Goal: Information Seeking & Learning: Learn about a topic

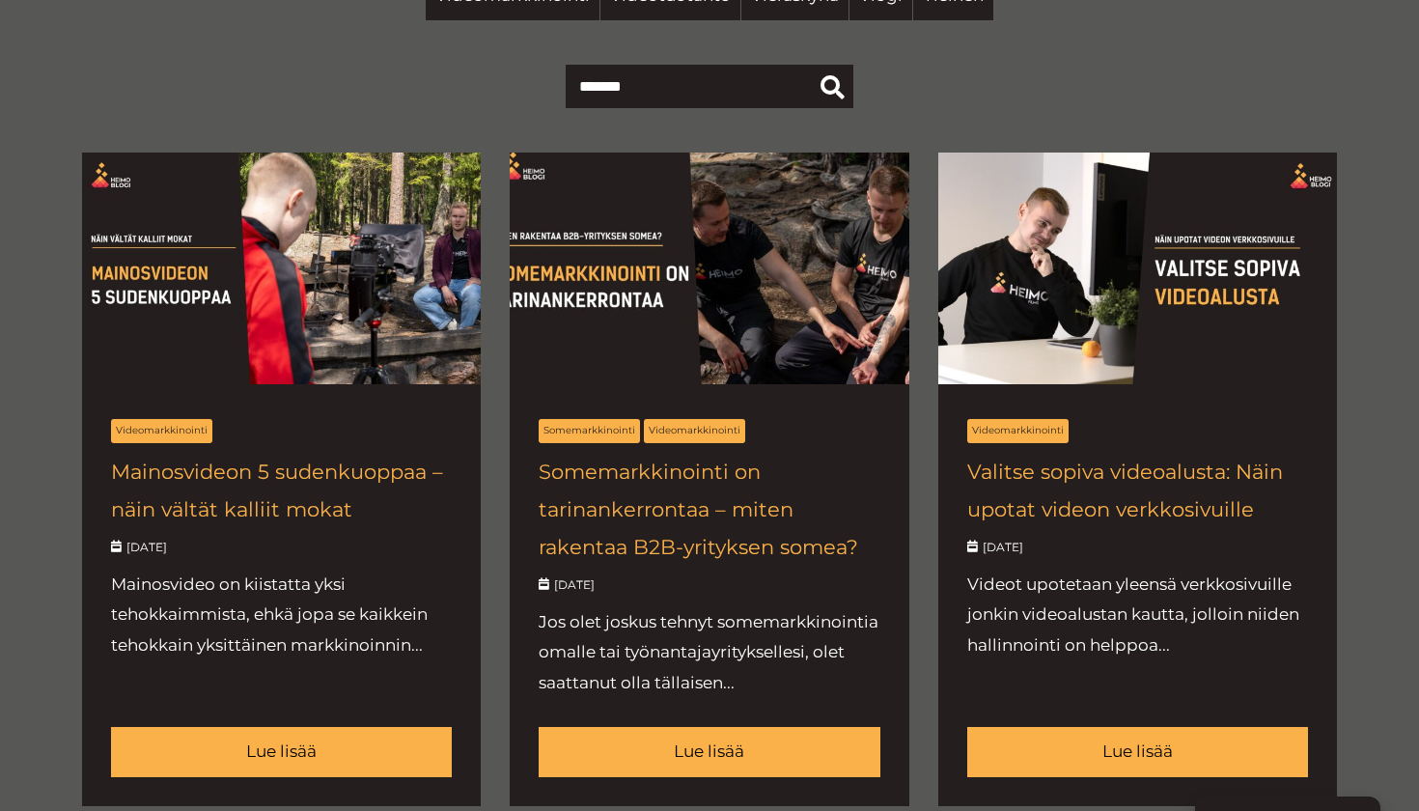
scroll to position [741, 0]
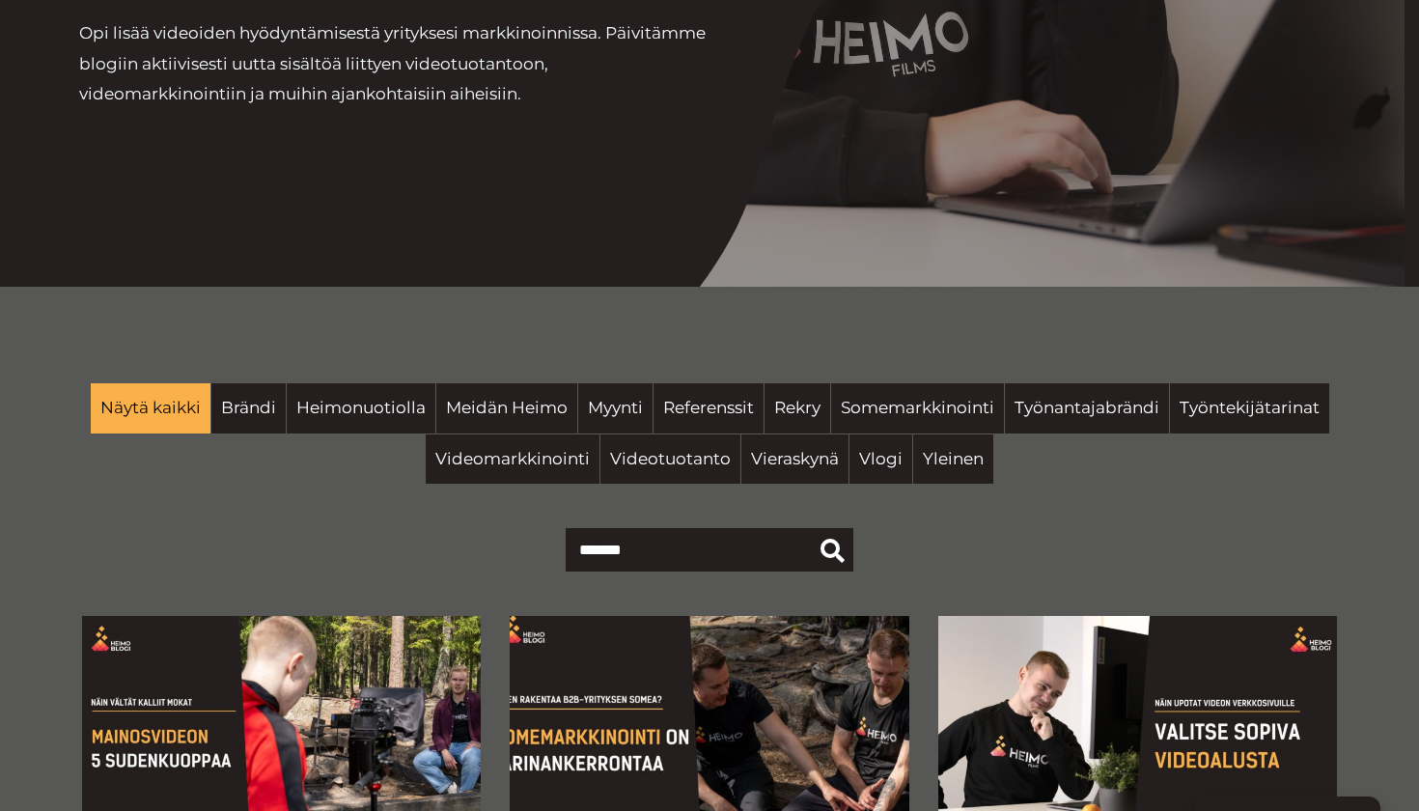
scroll to position [263, 0]
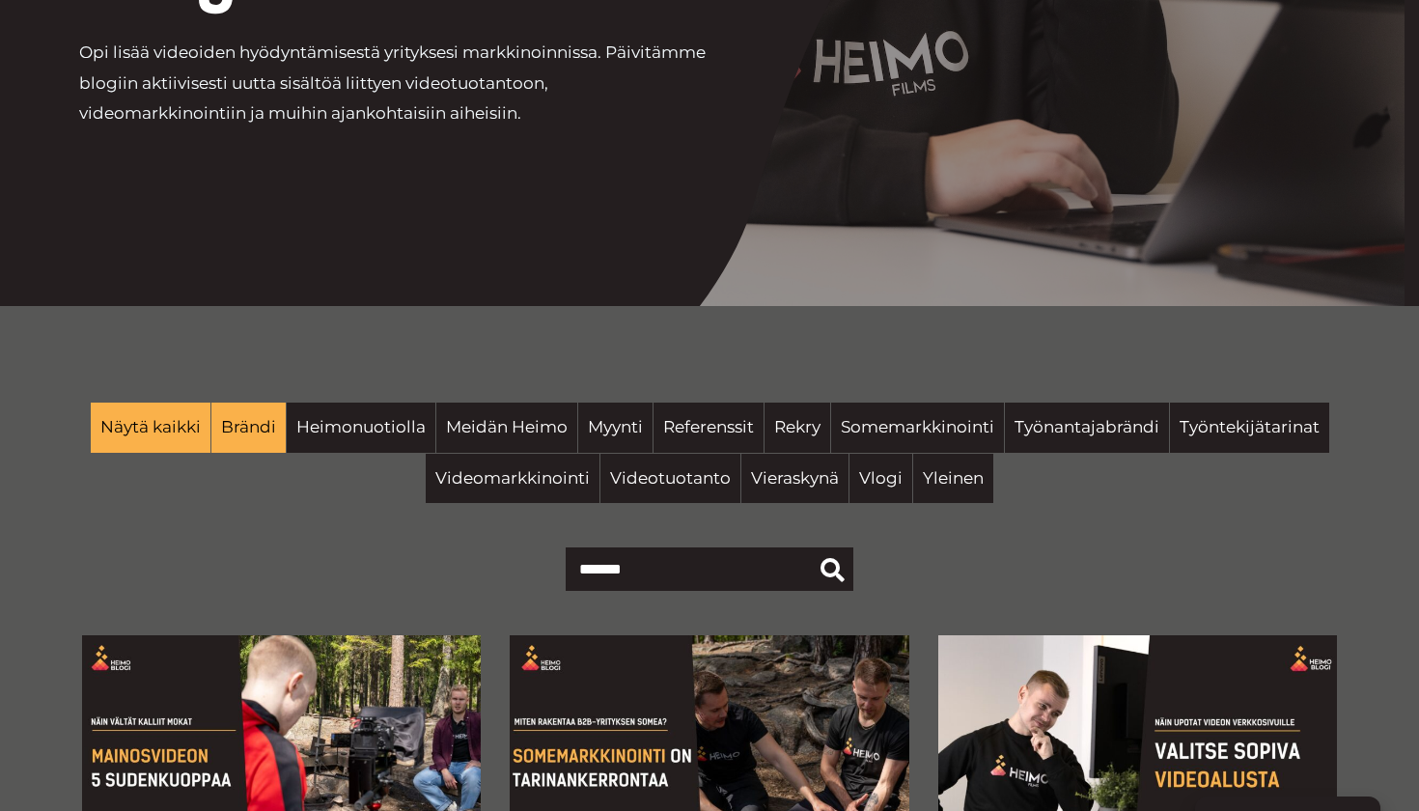
click at [252, 415] on span "Brändi" at bounding box center [248, 427] width 55 height 31
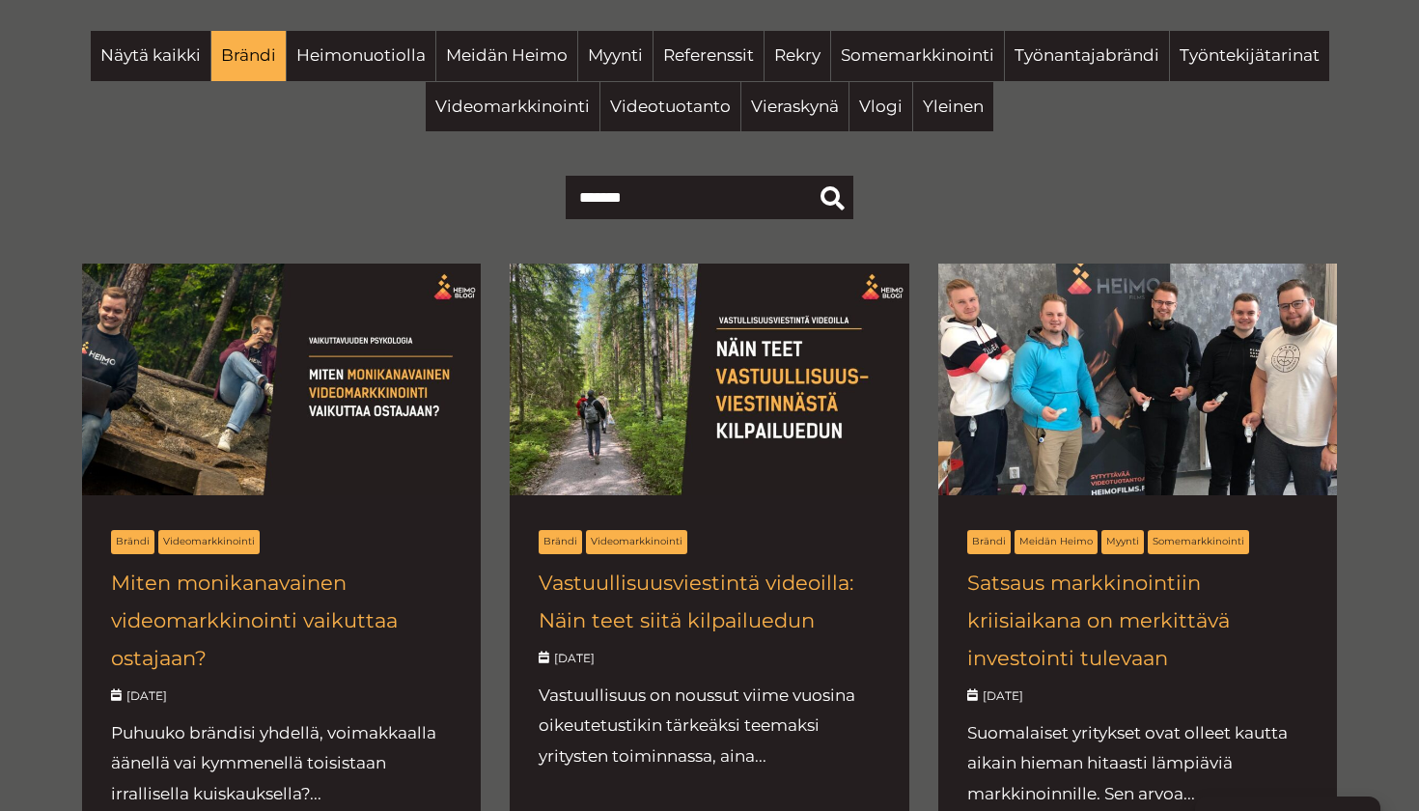
scroll to position [636, 0]
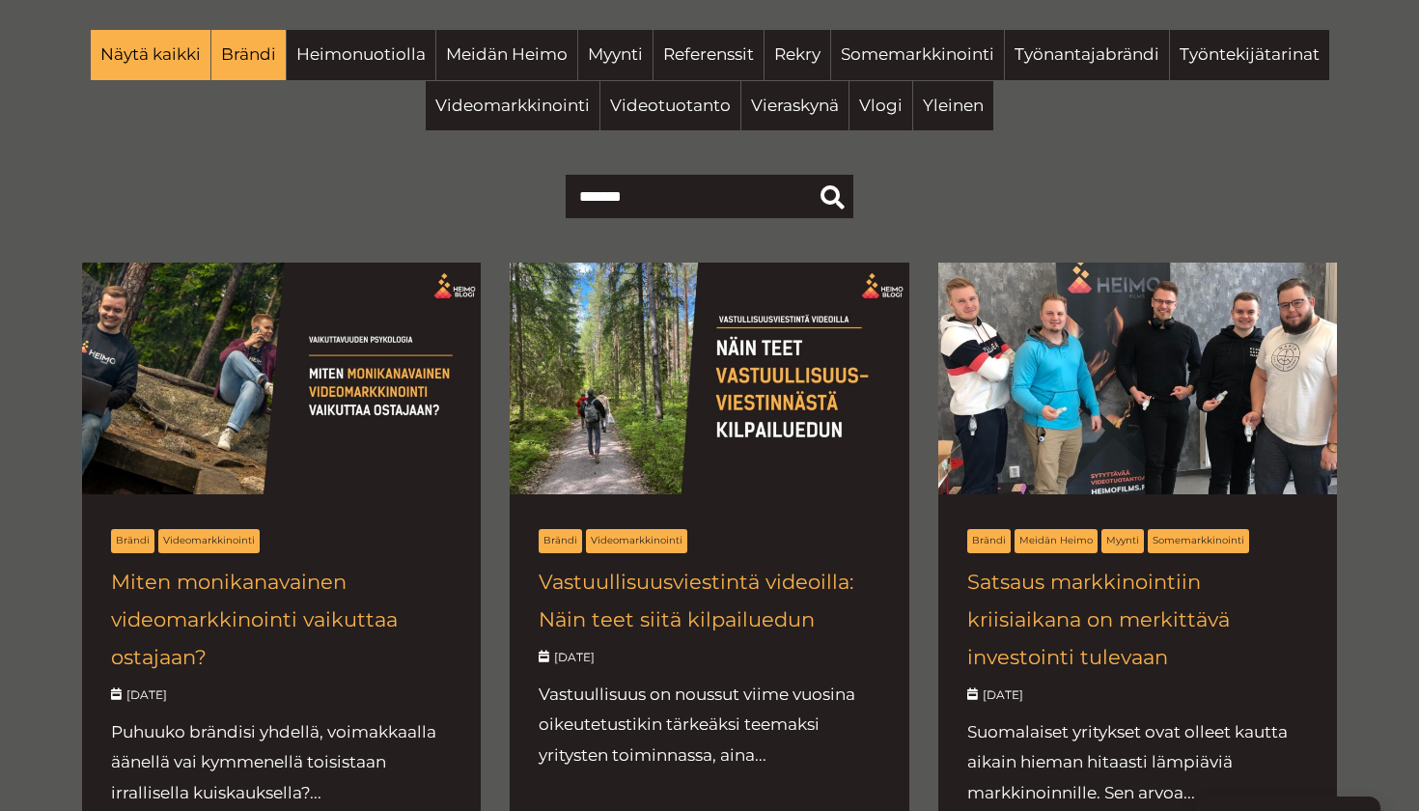
click at [166, 68] on span "Näytä kaikki" at bounding box center [150, 55] width 100 height 31
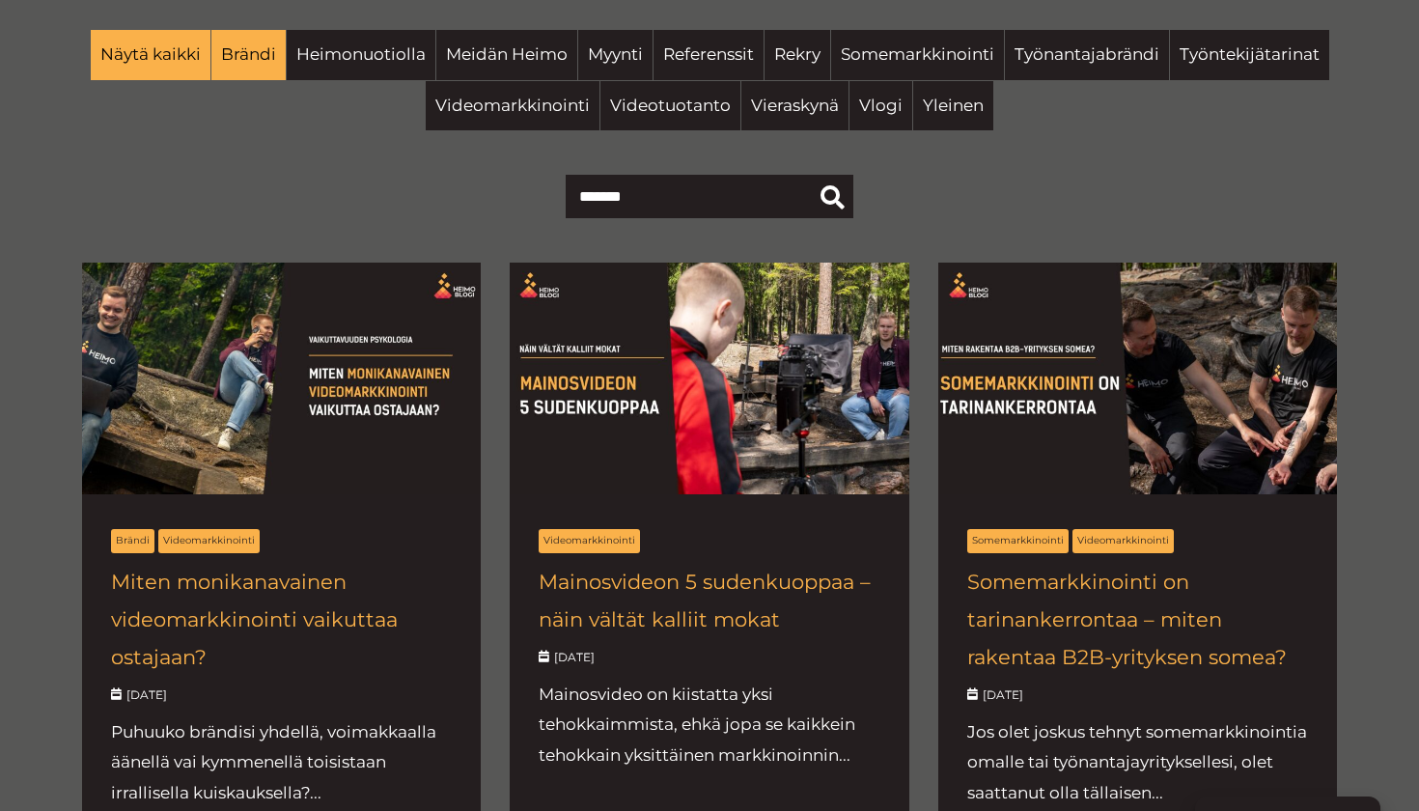
click at [262, 56] on span "Brändi" at bounding box center [248, 55] width 55 height 31
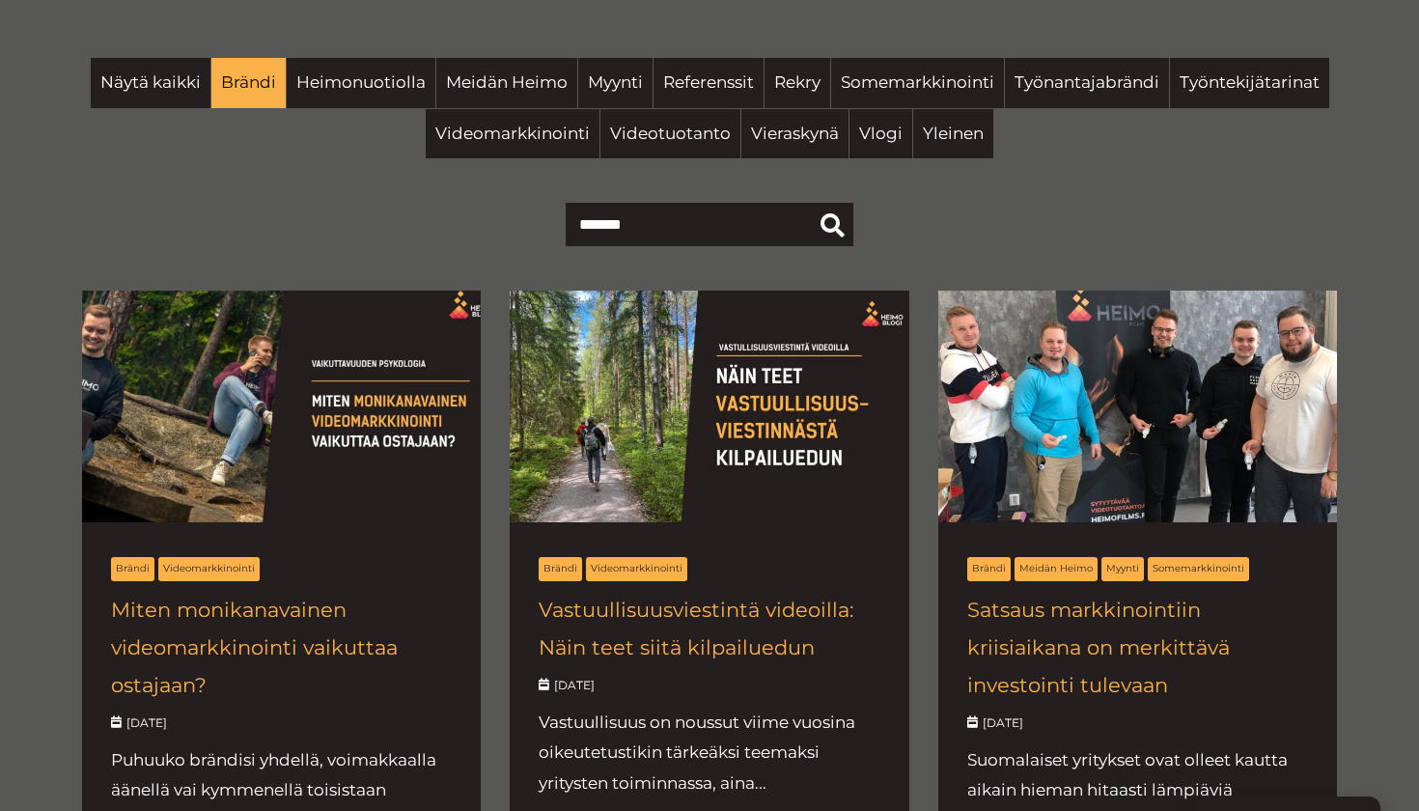
scroll to position [560, 0]
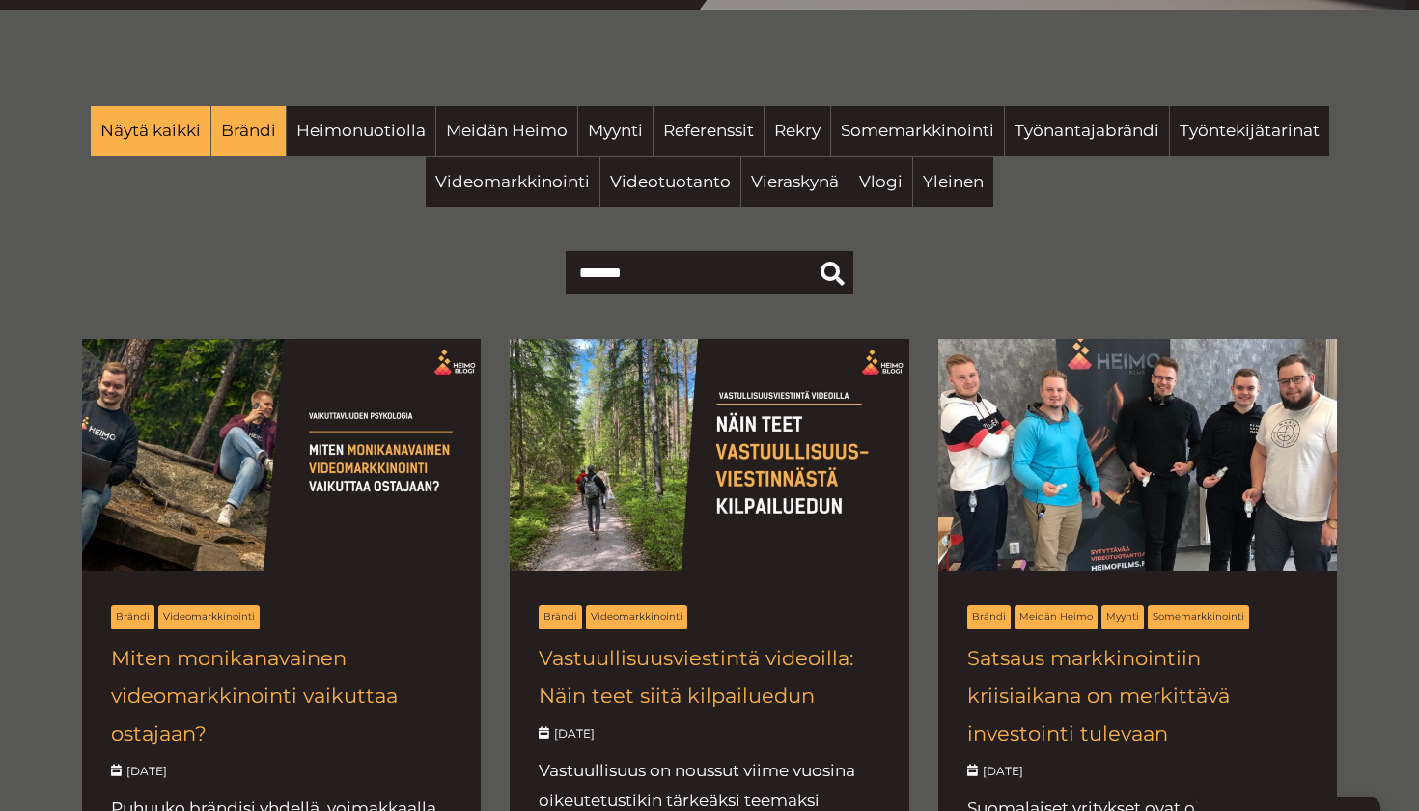
click at [184, 122] on span "Näytä kaikki" at bounding box center [150, 131] width 100 height 31
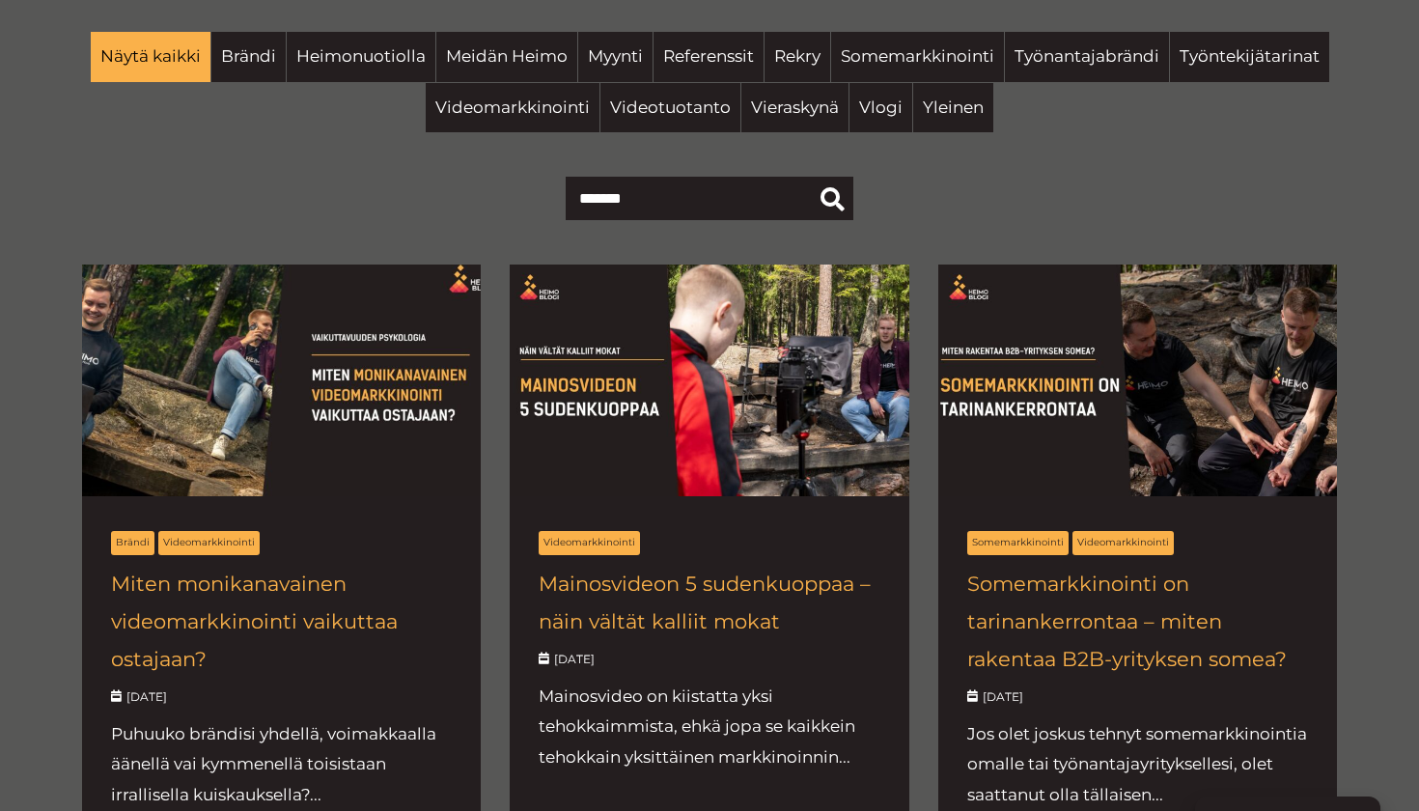
scroll to position [678, 0]
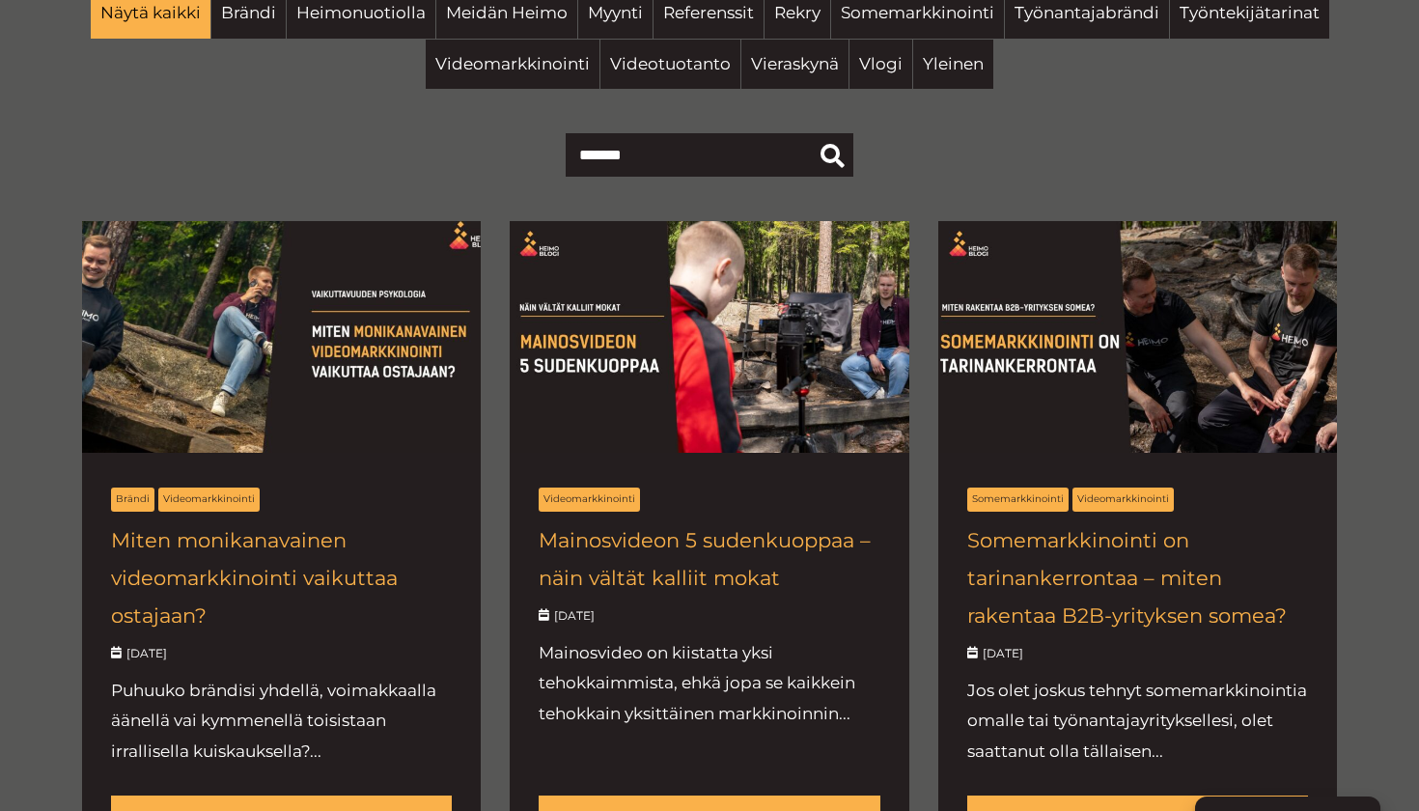
click at [342, 331] on link at bounding box center [281, 547] width 399 height 653
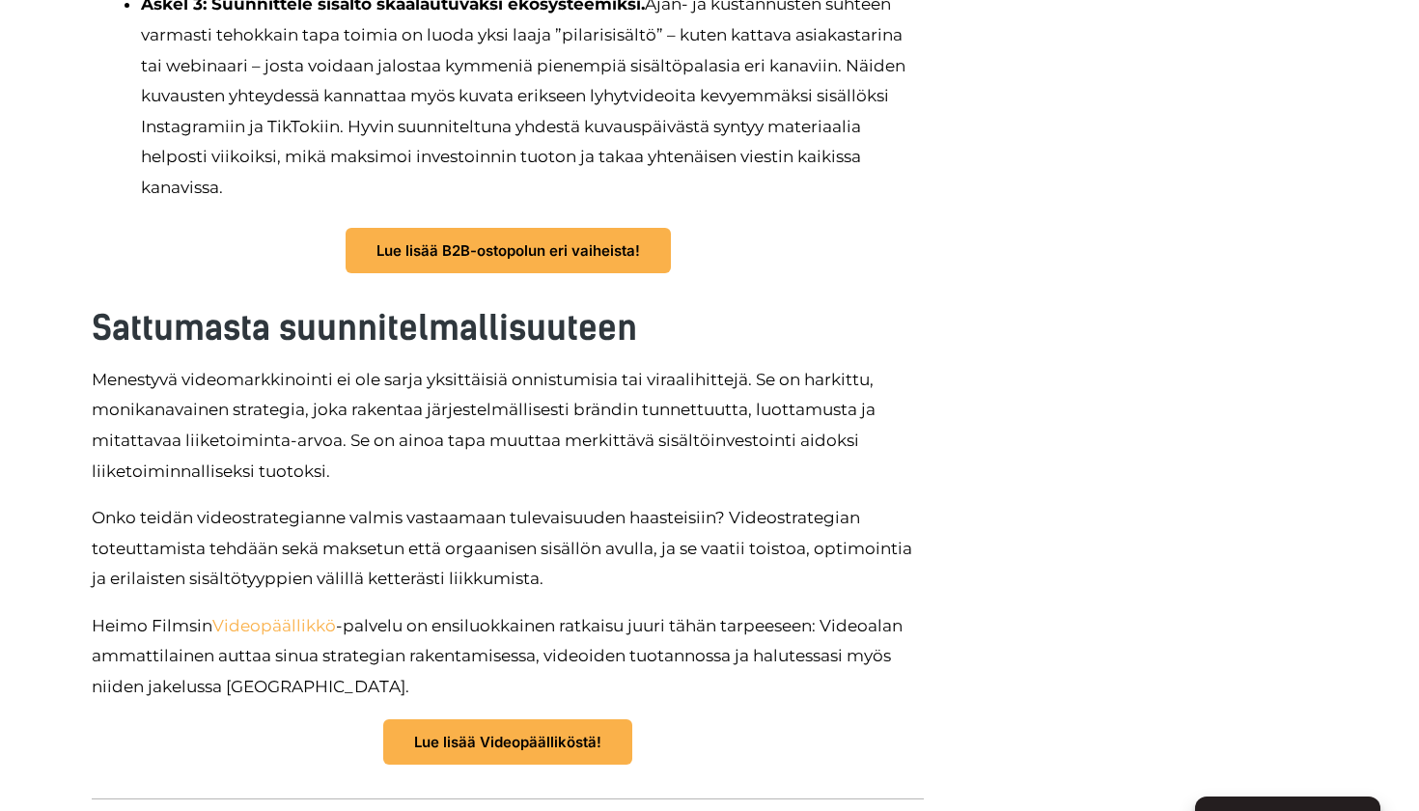
scroll to position [3895, 0]
